Goal: Navigation & Orientation: Find specific page/section

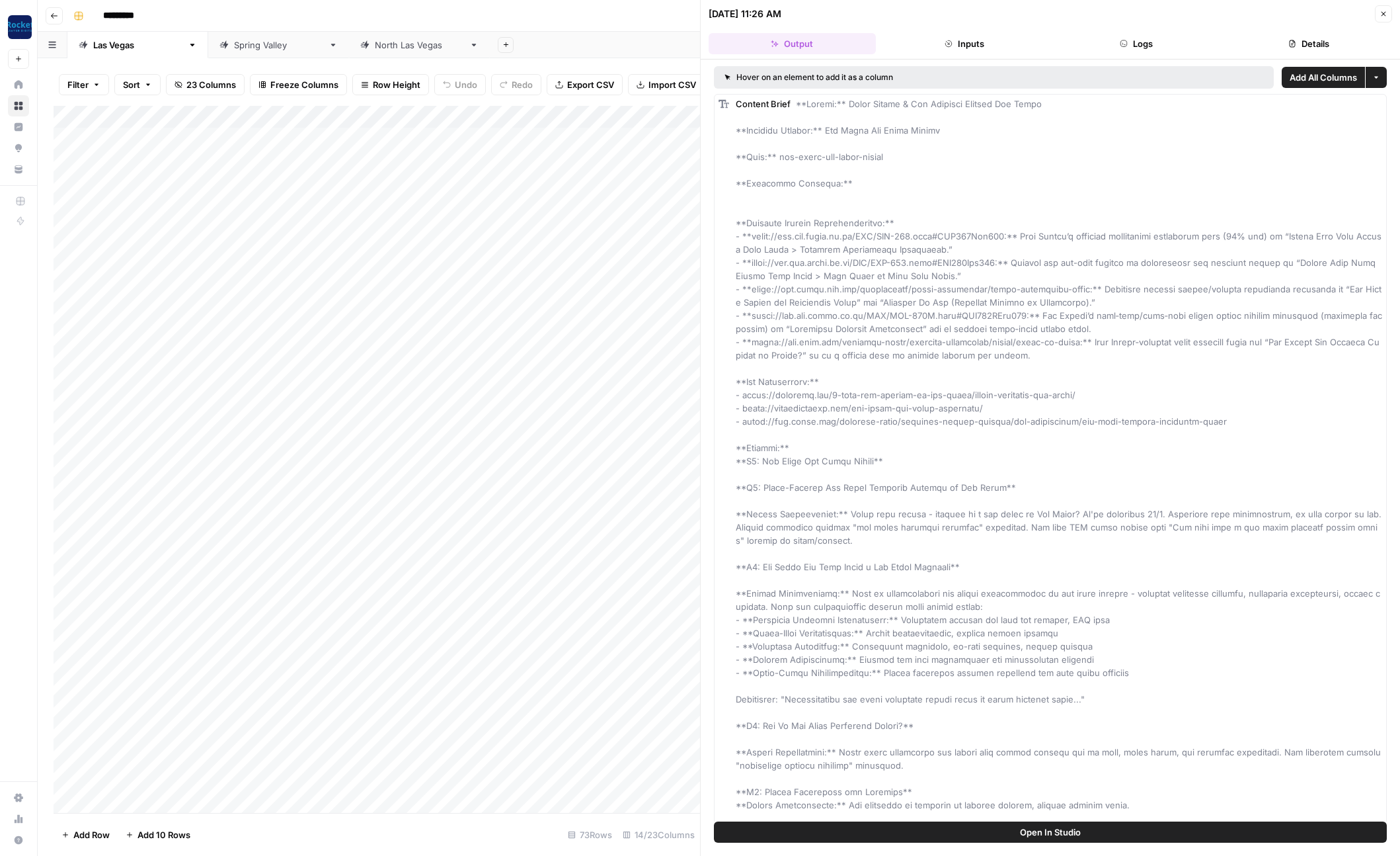
click at [1381, 14] on icon "button" at bounding box center [1384, 14] width 8 height 8
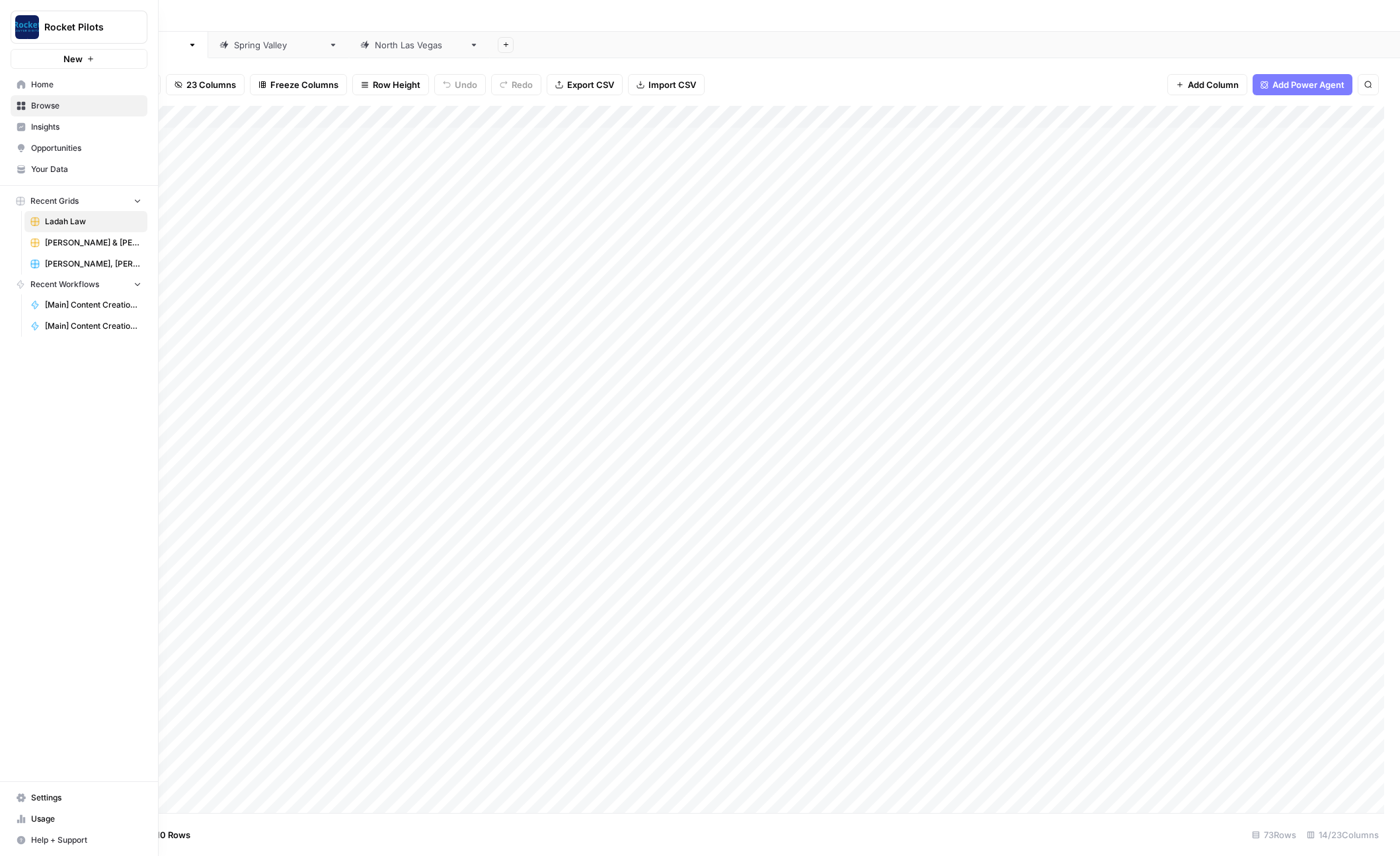
click at [61, 167] on span "Your Data" at bounding box center [86, 169] width 110 height 12
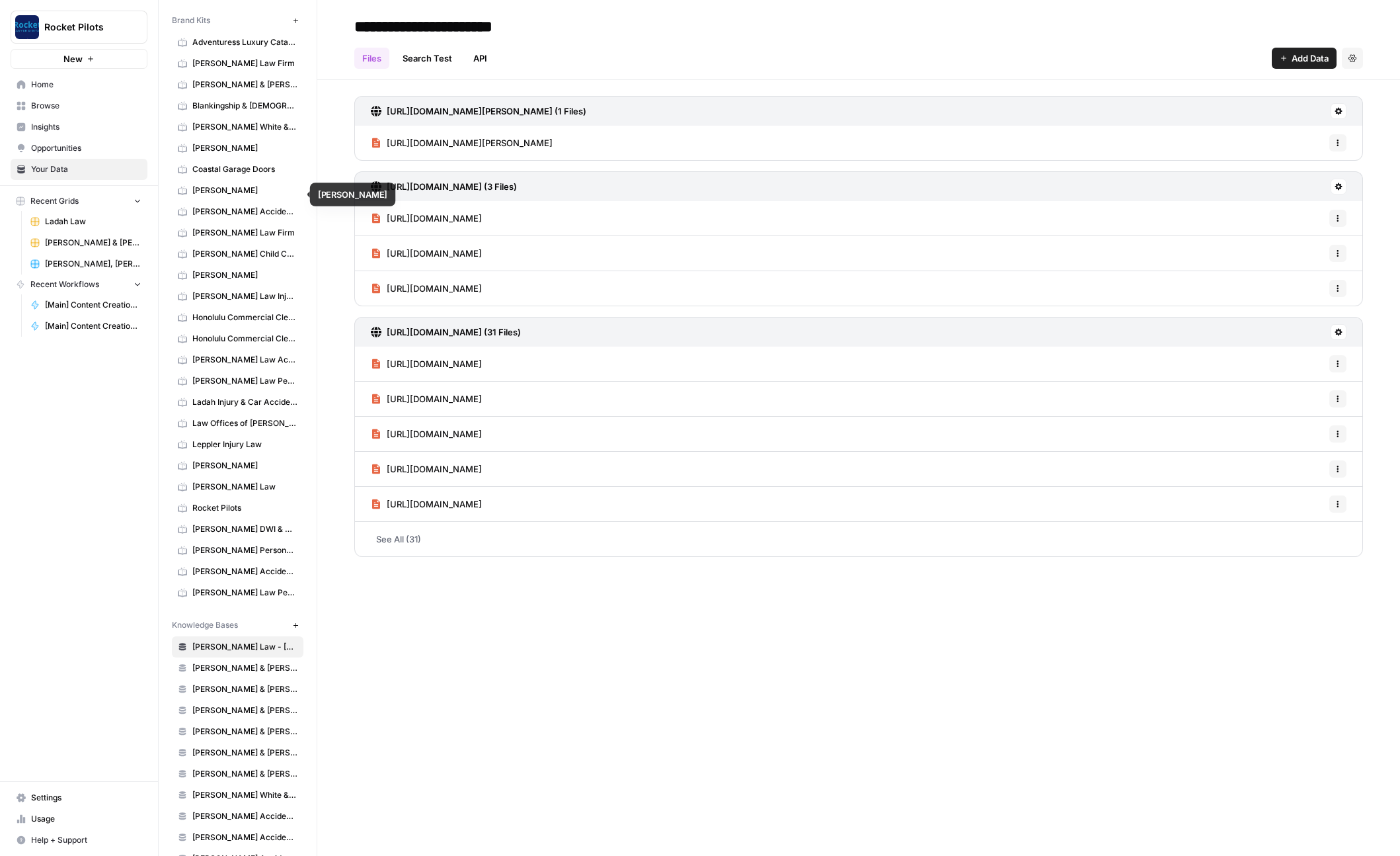
scroll to position [50, 0]
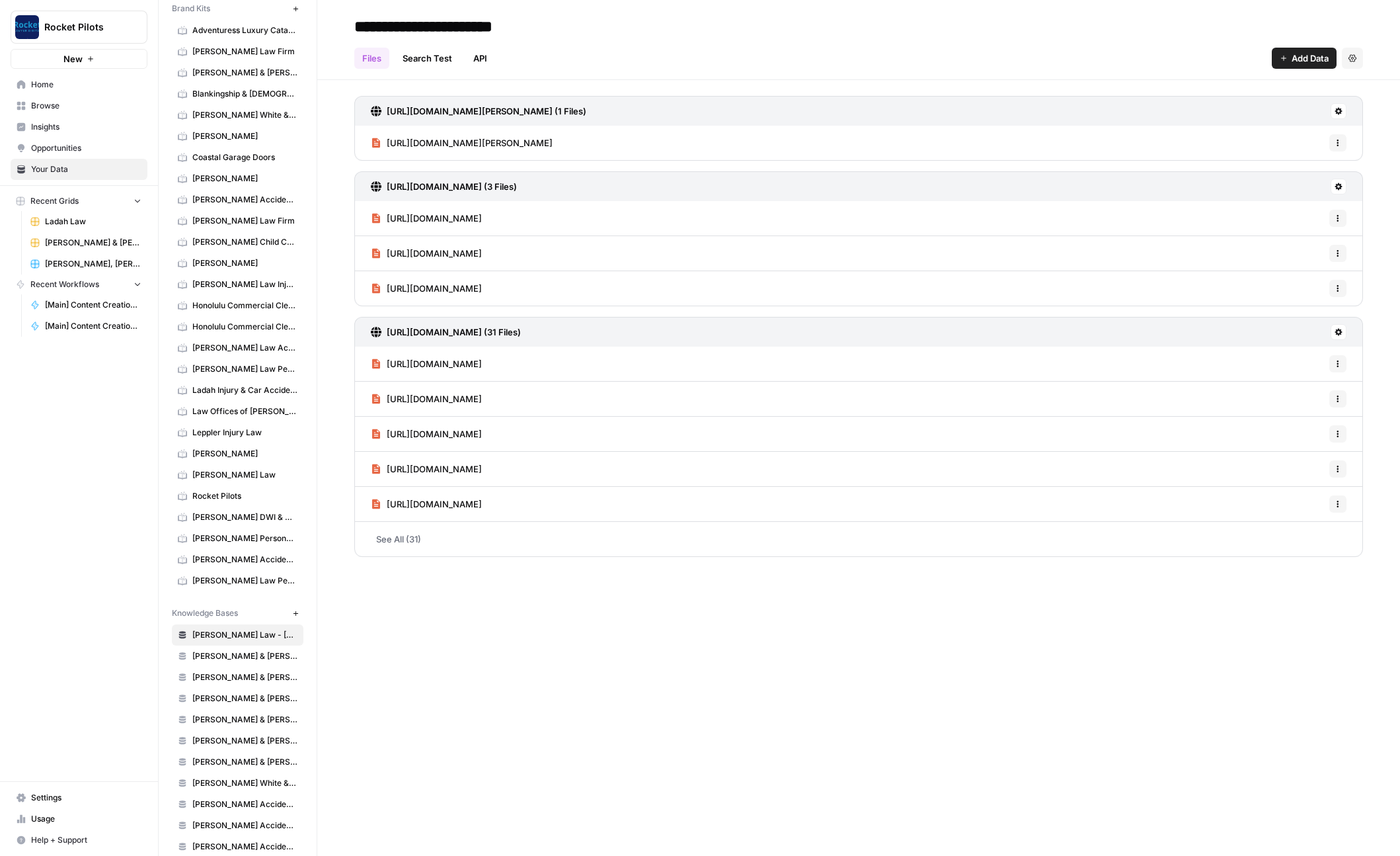
click at [232, 389] on span "Ladah Injury & Car Accident Lawyers [GEOGRAPHIC_DATA]" at bounding box center [245, 390] width 105 height 12
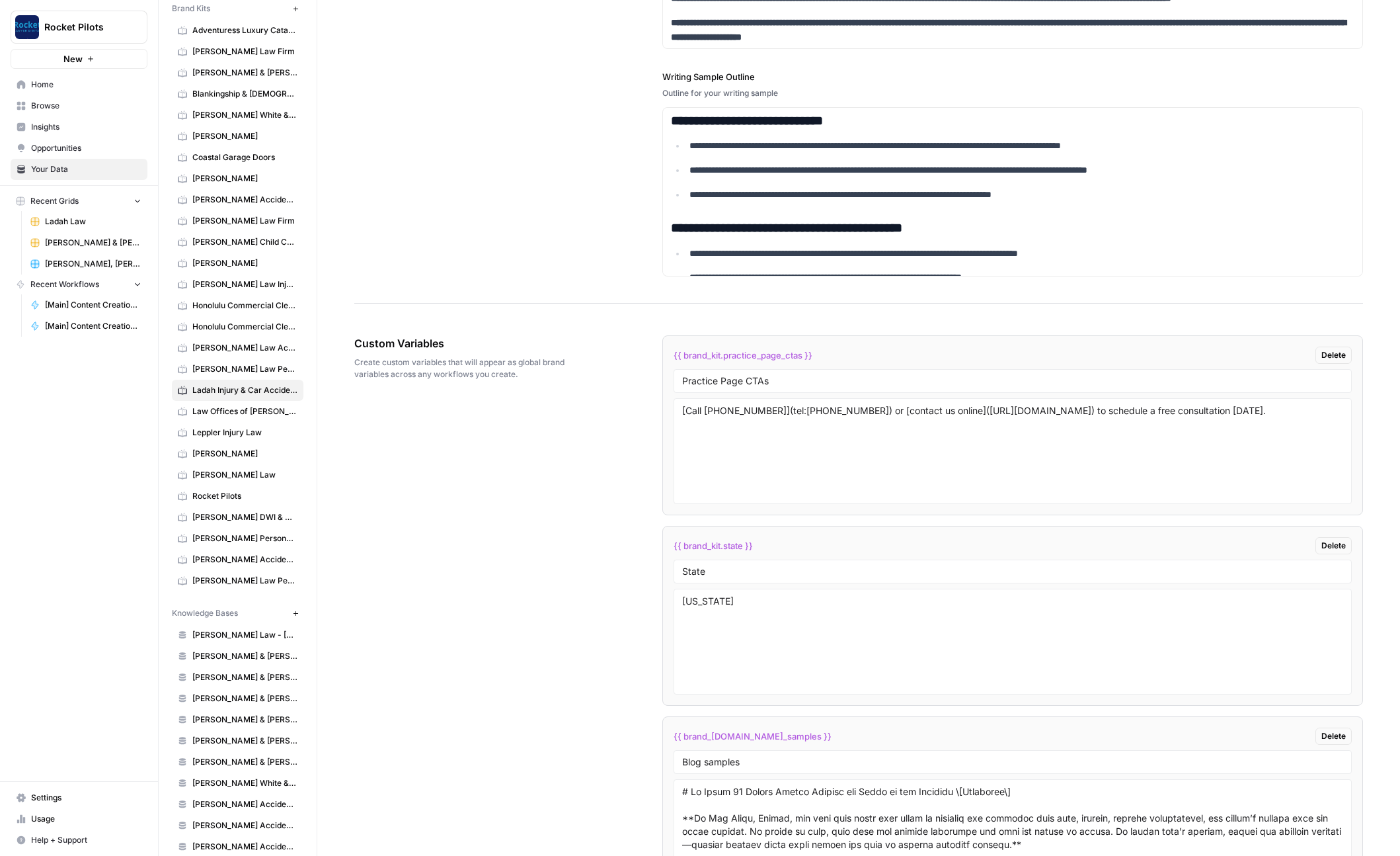
scroll to position [1809, 0]
